Goal: Navigation & Orientation: Find specific page/section

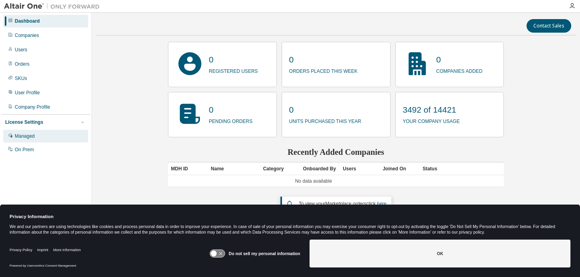
click at [24, 138] on div "Managed" at bounding box center [25, 136] width 20 height 6
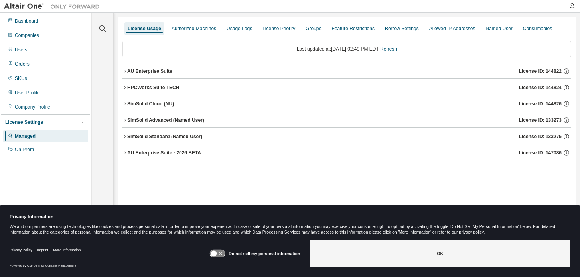
click at [124, 155] on icon "button" at bounding box center [124, 153] width 5 height 5
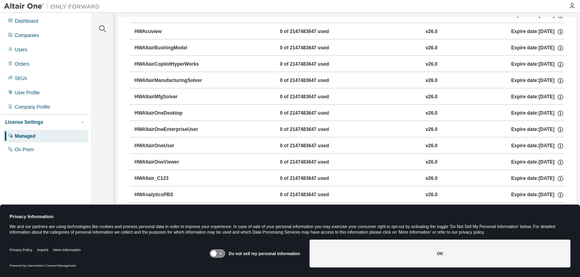
scroll to position [240, 0]
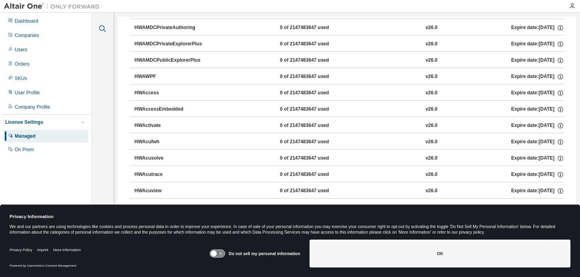
click at [103, 25] on icon "button" at bounding box center [103, 29] width 10 height 10
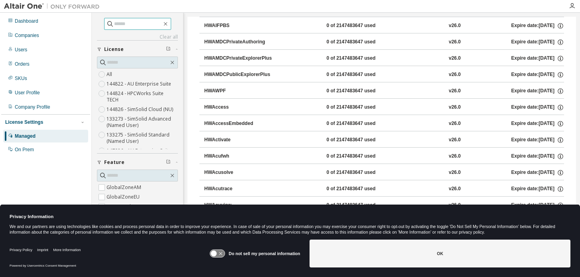
click at [114, 21] on input "text" at bounding box center [138, 24] width 48 height 8
type input "******"
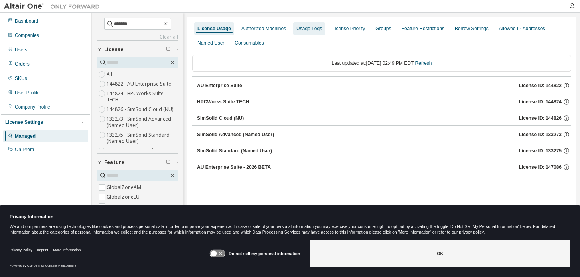
click at [306, 26] on div "Usage Logs" at bounding box center [309, 29] width 26 height 6
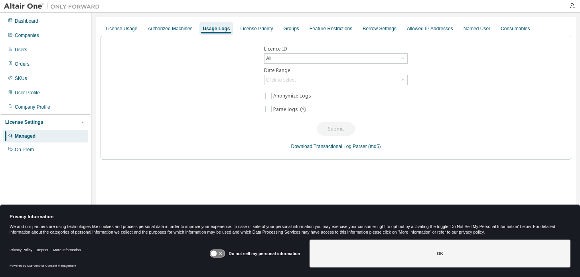
click at [216, 30] on div "Usage Logs" at bounding box center [216, 29] width 27 height 6
click at [177, 28] on div "Authorized Machines" at bounding box center [170, 29] width 45 height 6
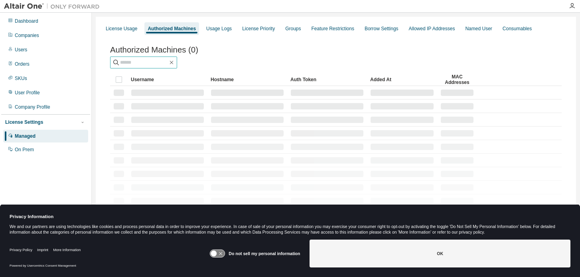
click at [138, 63] on input "text" at bounding box center [144, 63] width 48 height 8
click at [20, 32] on div "Companies" at bounding box center [45, 35] width 85 height 13
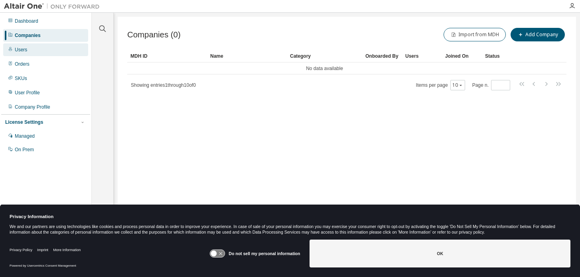
click at [26, 50] on div "Users" at bounding box center [21, 50] width 12 height 6
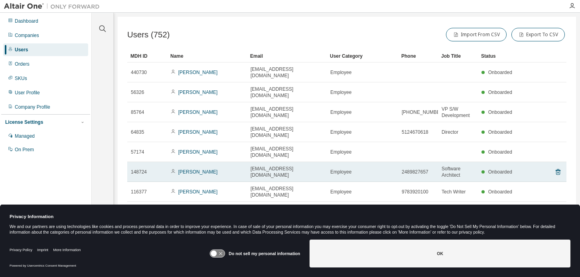
scroll to position [29, 0]
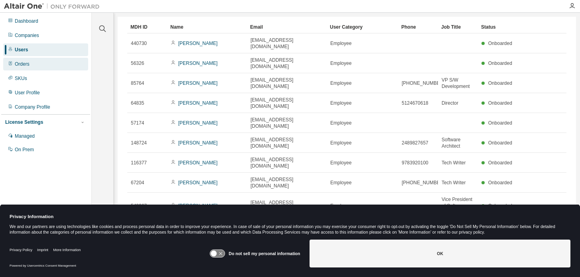
click at [24, 62] on div "Orders" at bounding box center [22, 64] width 15 height 6
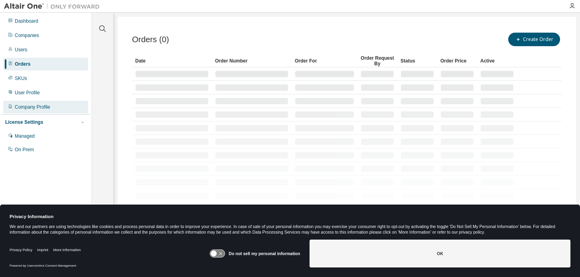
click at [34, 107] on div "Company Profile" at bounding box center [32, 107] width 35 height 6
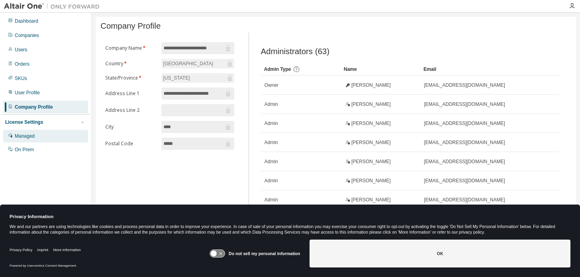
click at [31, 134] on div "Managed" at bounding box center [25, 136] width 20 height 6
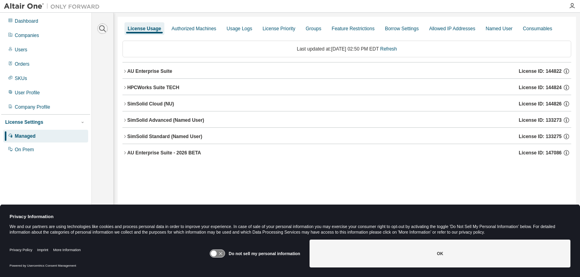
click at [104, 30] on icon "button" at bounding box center [102, 29] width 7 height 7
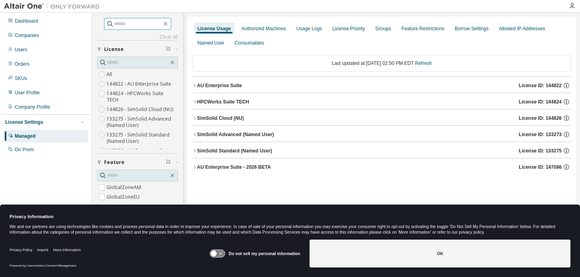
click at [118, 21] on input "text" at bounding box center [138, 24] width 48 height 8
type input "**********"
click at [30, 18] on div "Dashboard" at bounding box center [27, 21] width 24 height 6
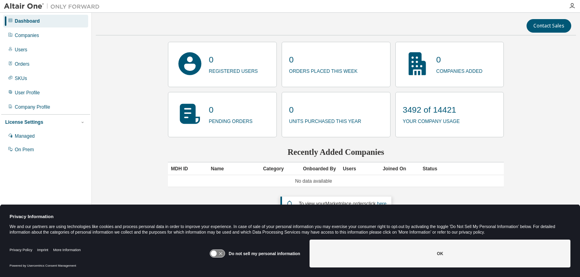
click at [547, 165] on div "Contact Sales 0 registered users 0 orders placed this week 0 companies added 0 …" at bounding box center [336, 134] width 480 height 234
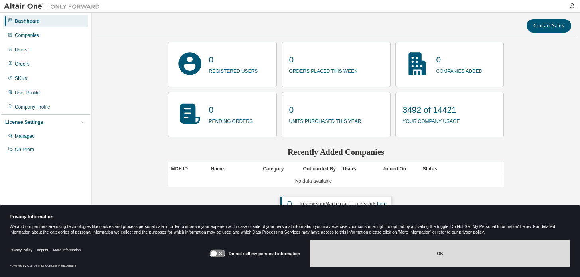
click at [397, 250] on button "OK" at bounding box center [439, 254] width 261 height 28
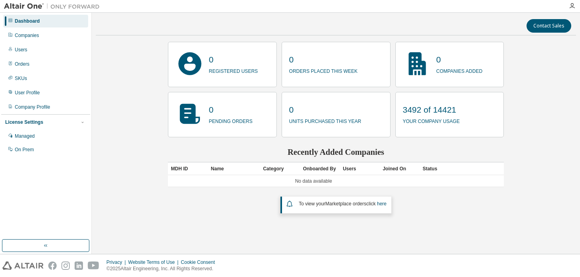
click at [40, 245] on button "button" at bounding box center [45, 246] width 87 height 13
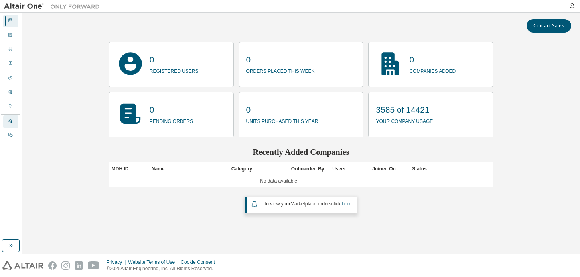
click at [9, 122] on icon at bounding box center [10, 121] width 5 height 5
